Goal: Task Accomplishment & Management: Manage account settings

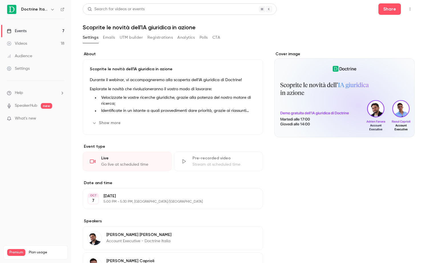
scroll to position [203, 0]
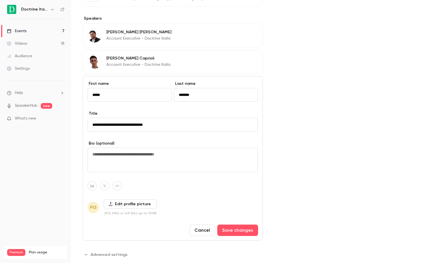
click at [136, 204] on label "Edit profile picture" at bounding box center [129, 204] width 53 height 9
click at [0, 0] on input "Edit profile picture" at bounding box center [0, 0] width 0 height 0
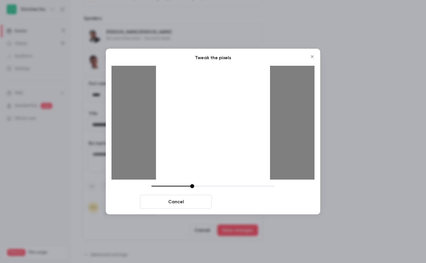
click at [249, 203] on button "Crop and save" at bounding box center [250, 202] width 72 height 14
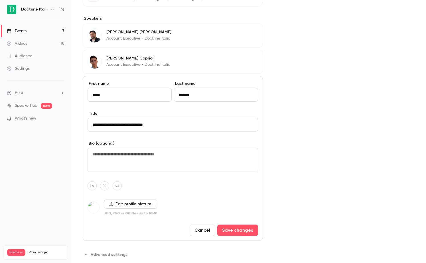
click at [121, 205] on label "Edit profile picture" at bounding box center [130, 204] width 53 height 9
click at [0, 0] on input "Edit profile picture" at bounding box center [0, 0] width 0 height 0
click at [141, 207] on label "Edit profile picture" at bounding box center [130, 204] width 53 height 9
click at [0, 0] on input "Edit profile picture" at bounding box center [0, 0] width 0 height 0
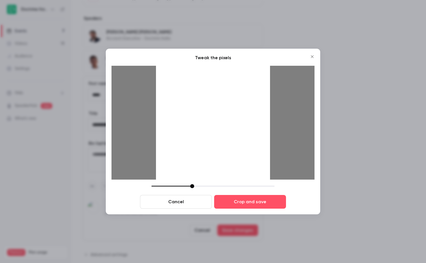
click at [203, 138] on div at bounding box center [213, 123] width 114 height 114
drag, startPoint x: 191, startPoint y: 187, endPoint x: 196, endPoint y: 187, distance: 5.1
click at [196, 187] on div at bounding box center [197, 186] width 4 height 4
drag, startPoint x: 212, startPoint y: 126, endPoint x: 211, endPoint y: 146, distance: 20.3
click at [211, 146] on div at bounding box center [213, 123] width 114 height 114
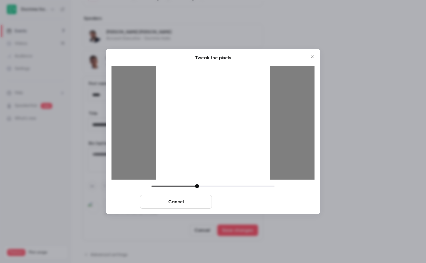
click at [248, 200] on button "Crop and save" at bounding box center [250, 202] width 72 height 14
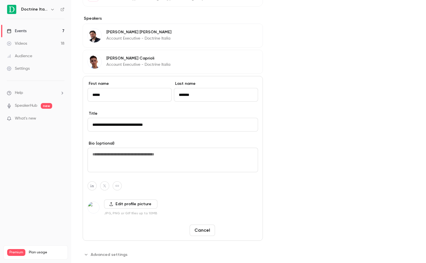
click at [246, 228] on button "Save changes" at bounding box center [237, 230] width 41 height 11
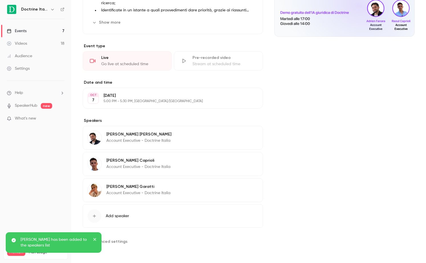
scroll to position [0, 0]
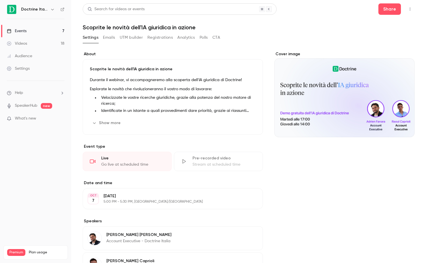
click at [31, 30] on link "Events 7" at bounding box center [35, 31] width 71 height 13
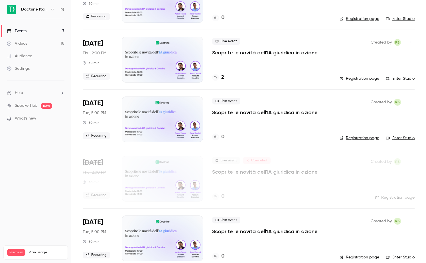
scroll to position [71, 0]
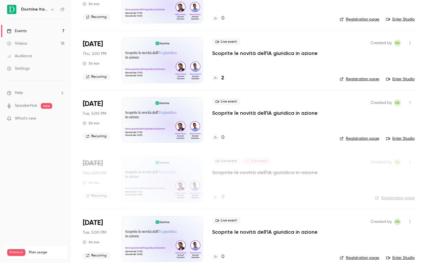
click at [411, 102] on icon "button" at bounding box center [409, 103] width 5 height 4
click at [370, 175] on div "Delete" at bounding box center [387, 177] width 43 height 6
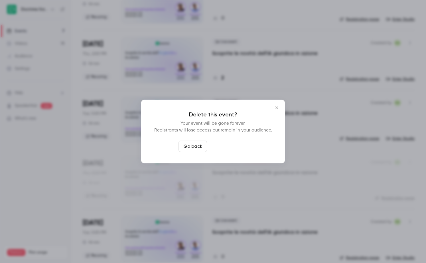
click at [229, 147] on button "Delete event" at bounding box center [228, 146] width 38 height 11
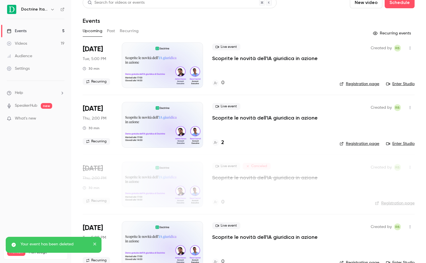
scroll to position [0, 0]
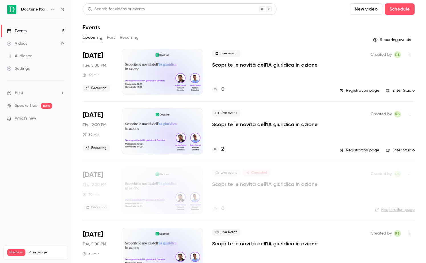
click at [129, 39] on button "Recurring" at bounding box center [129, 37] width 19 height 9
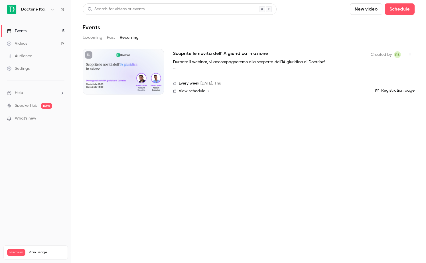
click at [216, 55] on h2 "Scoprite le novità dell'IA giuridica in azione" at bounding box center [220, 53] width 95 height 7
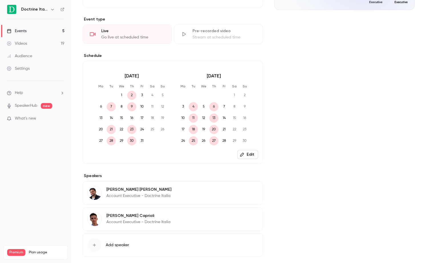
scroll to position [156, 0]
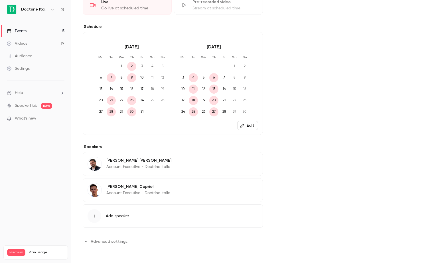
click at [120, 219] on span "Add speaker" at bounding box center [117, 216] width 23 height 6
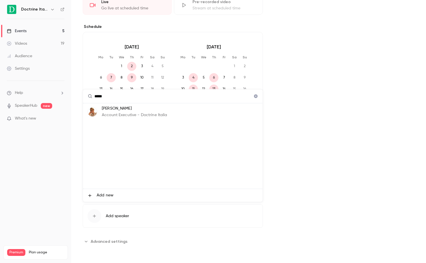
type input "*****"
click at [118, 113] on p "Account Executive - Doctrine Italia" at bounding box center [135, 115] width 66 height 6
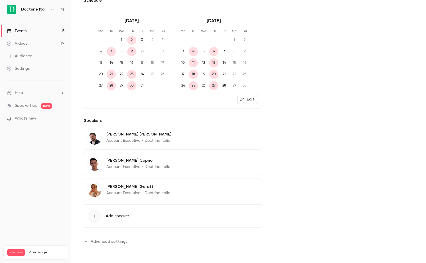
scroll to position [0, 0]
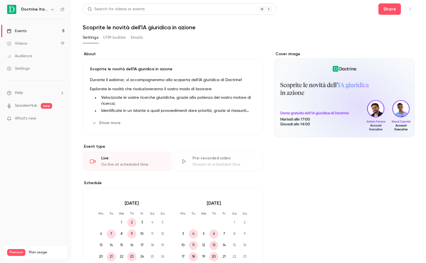
click at [110, 35] on button "UTM builder" at bounding box center [114, 37] width 23 height 9
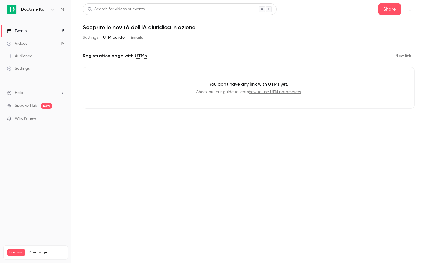
click at [136, 36] on button "Emails" at bounding box center [137, 37] width 12 height 9
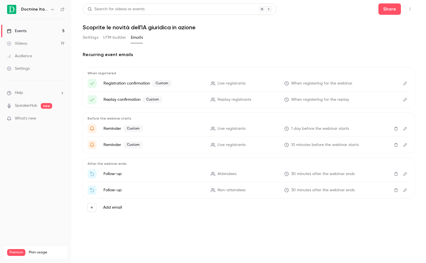
click at [91, 38] on button "Settings" at bounding box center [91, 37] width 16 height 9
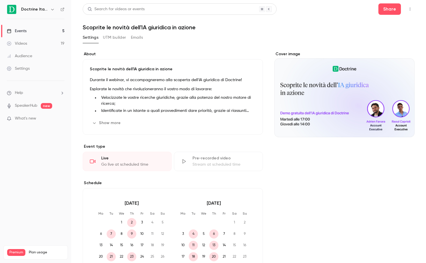
click at [136, 36] on button "Emails" at bounding box center [137, 37] width 12 height 9
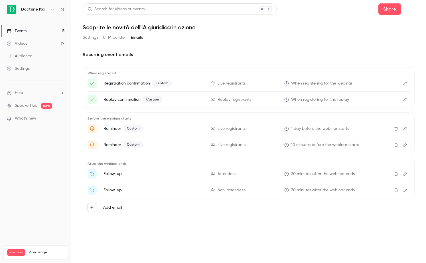
click at [334, 176] on span "30 minutes after the webinar ends" at bounding box center [323, 174] width 64 height 6
click at [121, 174] on p "Follow-up" at bounding box center [153, 174] width 100 height 6
click at [225, 174] on span "Attendees" at bounding box center [226, 174] width 19 height 6
click at [407, 174] on button "Edit" at bounding box center [404, 174] width 9 height 9
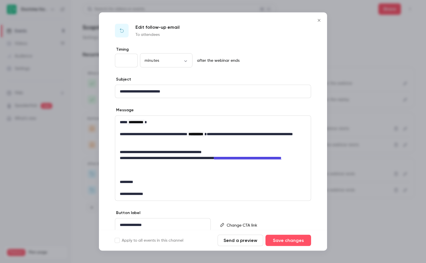
click at [319, 19] on icon "Close" at bounding box center [318, 20] width 7 height 5
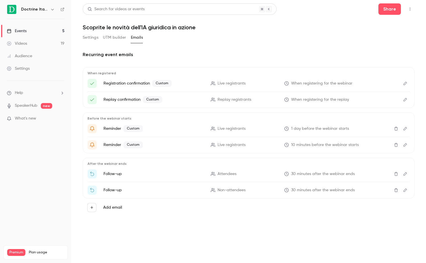
click at [87, 39] on button "Settings" at bounding box center [91, 37] width 16 height 9
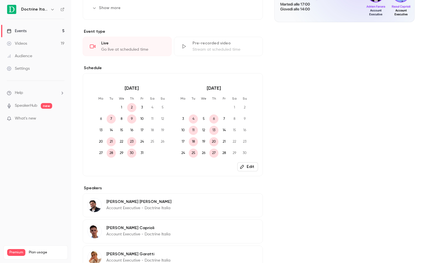
scroll to position [183, 0]
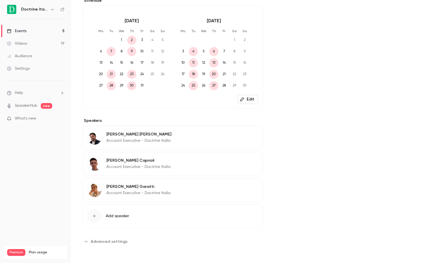
click at [26, 27] on link "Events 5" at bounding box center [35, 31] width 71 height 13
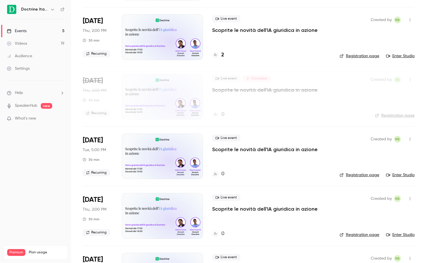
scroll to position [145, 0]
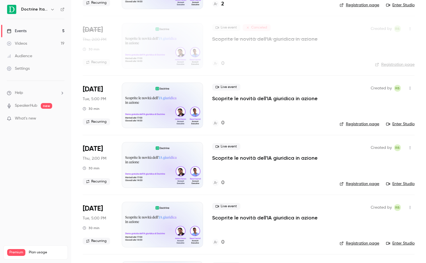
click at [239, 156] on p "Scoprite le novità dell'IA giuridica in azione" at bounding box center [264, 158] width 105 height 7
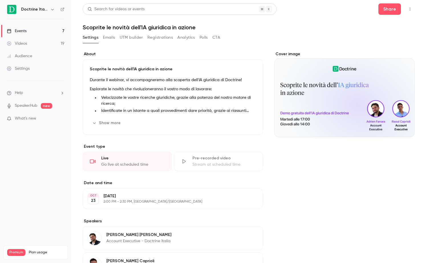
click at [46, 6] on div "Doctrine Italia" at bounding box center [38, 9] width 35 height 7
click at [50, 8] on icon "button" at bounding box center [52, 9] width 5 height 5
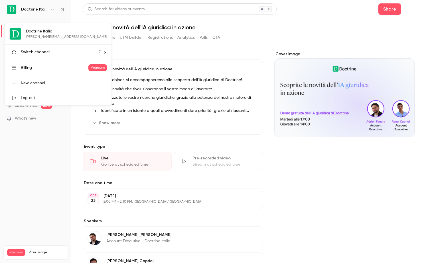
click at [50, 47] on li "Switch channel 7" at bounding box center [58, 52] width 107 height 15
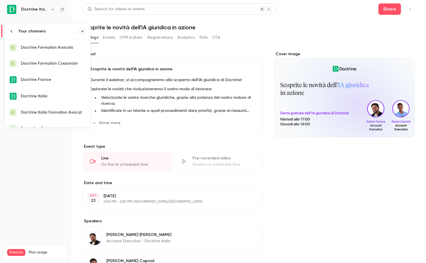
scroll to position [24, 0]
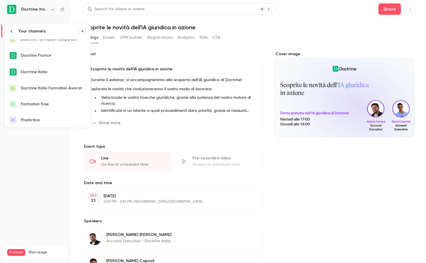
click at [54, 88] on div "Doctrine Italia Formation Avocat" at bounding box center [53, 88] width 65 height 6
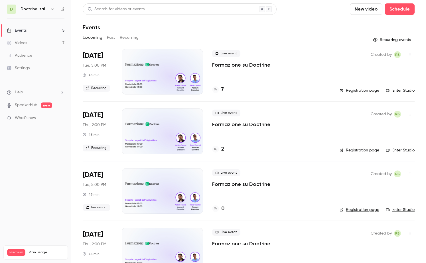
click at [129, 32] on div "Search for videos or events New video Schedule Events Upcoming Past Recurring R…" at bounding box center [249, 171] width 332 height 337
click at [129, 38] on button "Recurring" at bounding box center [129, 37] width 19 height 9
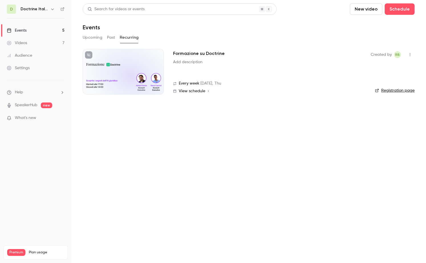
click at [93, 33] on button "Upcoming" at bounding box center [93, 37] width 20 height 9
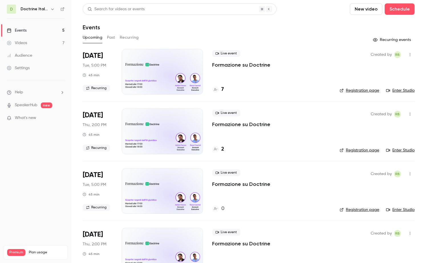
click at [409, 174] on icon "button" at bounding box center [409, 174] width 5 height 4
click at [390, 245] on div "Delete" at bounding box center [387, 248] width 43 height 6
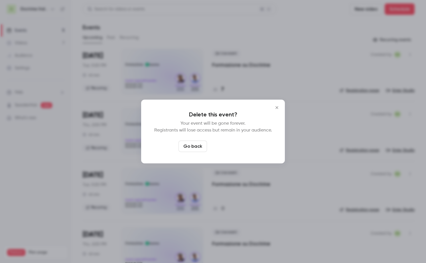
click at [226, 145] on button "Delete event" at bounding box center [228, 146] width 38 height 11
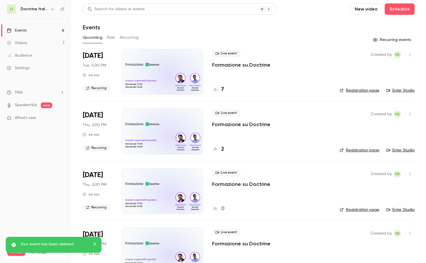
scroll to position [21, 0]
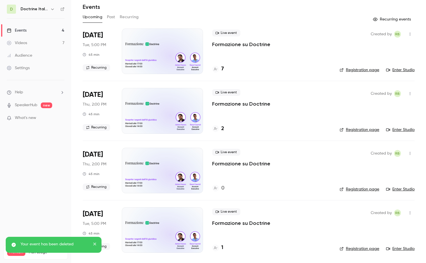
click at [410, 150] on button "button" at bounding box center [409, 153] width 9 height 9
click at [382, 226] on div "Delete" at bounding box center [387, 227] width 43 height 6
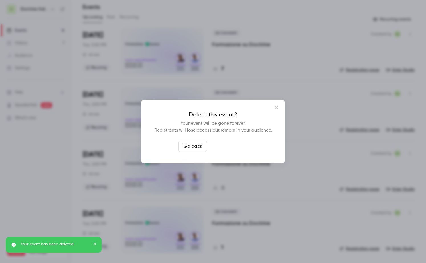
click at [231, 145] on button "Delete event" at bounding box center [228, 146] width 38 height 11
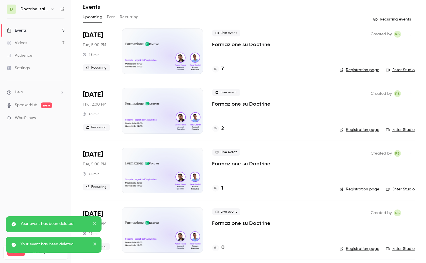
scroll to position [0, 0]
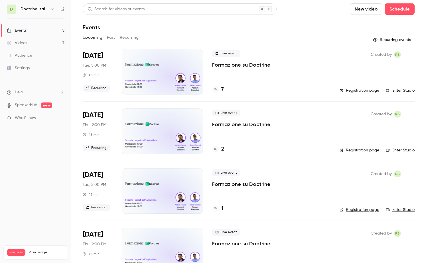
click at [132, 38] on button "Recurring" at bounding box center [129, 37] width 19 height 9
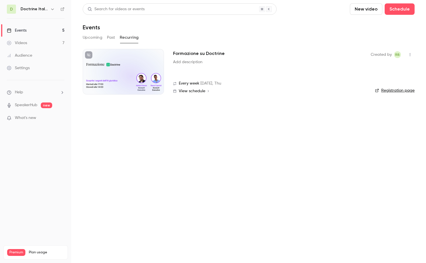
click at [192, 55] on h2 "Formazione su Doctrine" at bounding box center [199, 53] width 52 height 7
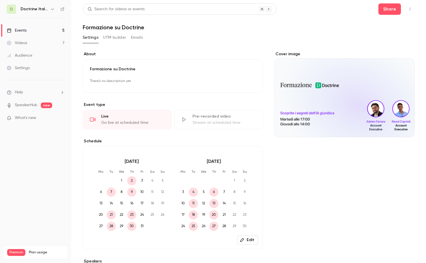
scroll to position [115, 0]
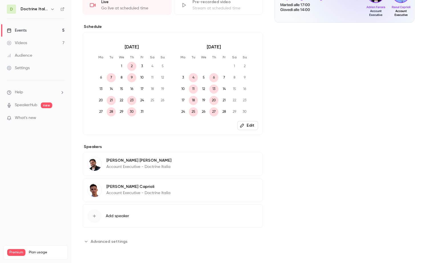
click at [109, 215] on span "Add speaker" at bounding box center [117, 216] width 23 height 6
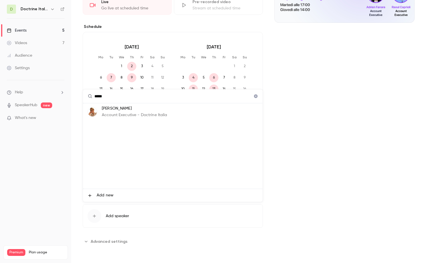
type input "*****"
click at [132, 113] on p "Account Executive - Doctrine Italia" at bounding box center [135, 115] width 66 height 6
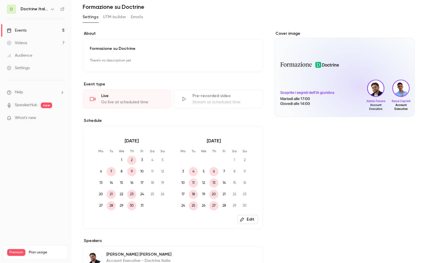
scroll to position [23, 0]
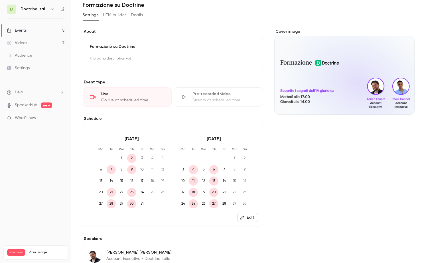
click at [110, 181] on span "14" at bounding box center [111, 181] width 9 height 9
click at [252, 217] on button "Edit" at bounding box center [247, 217] width 21 height 9
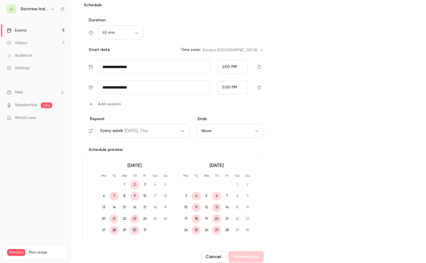
scroll to position [157, 0]
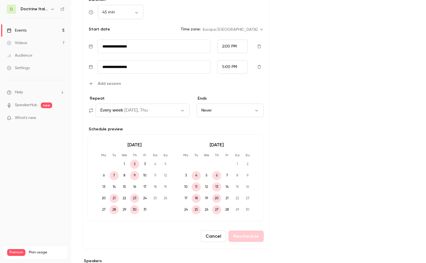
click at [111, 185] on span "14" at bounding box center [113, 187] width 9 height 9
click at [114, 187] on span "14" at bounding box center [113, 187] width 9 height 9
click at [215, 237] on button "Cancel" at bounding box center [213, 236] width 25 height 11
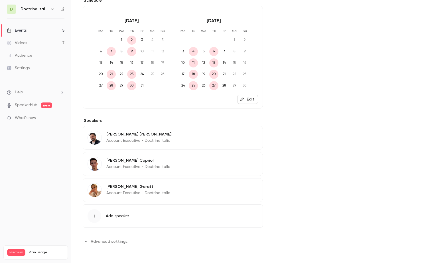
scroll to position [0, 0]
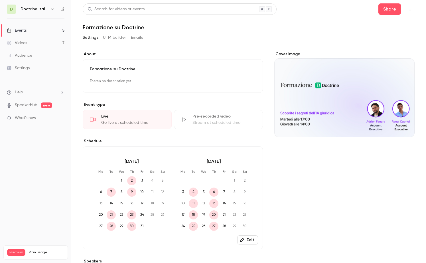
click at [38, 30] on link "Events 5" at bounding box center [35, 30] width 71 height 13
